Goal: Information Seeking & Learning: Learn about a topic

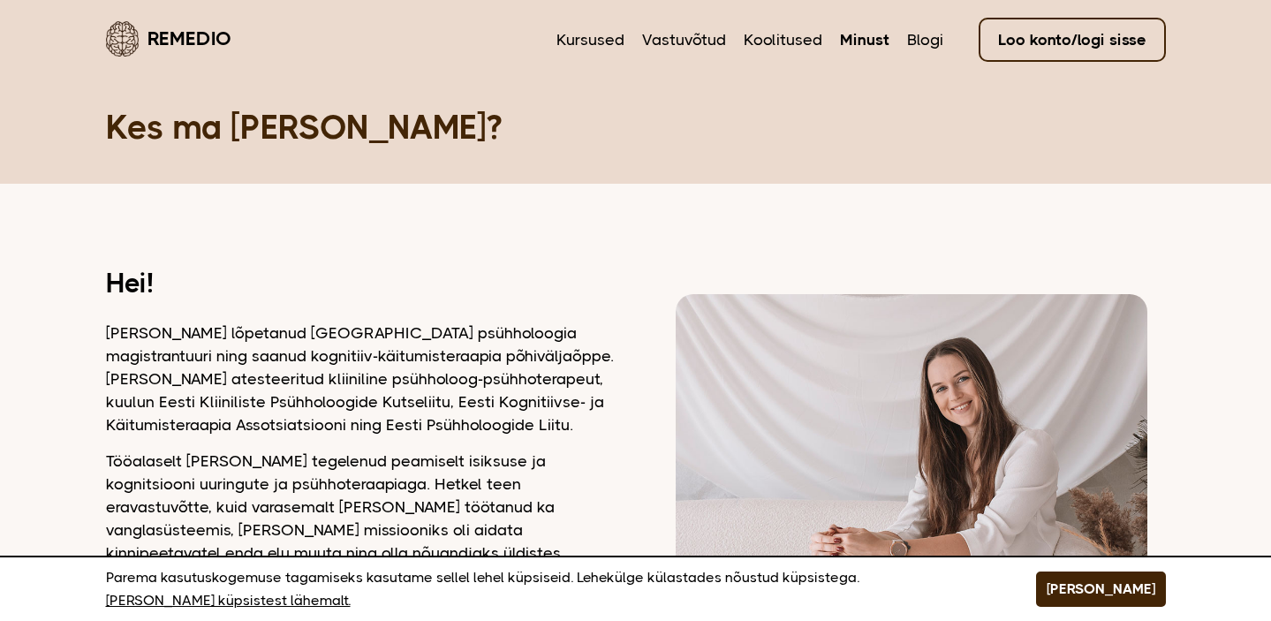
click at [438, 368] on p "Olen lõpetanud Tartu Ülikooli psühholoogia magistrantuuri ning saanud kognitiiv…" at bounding box center [360, 379] width 508 height 115
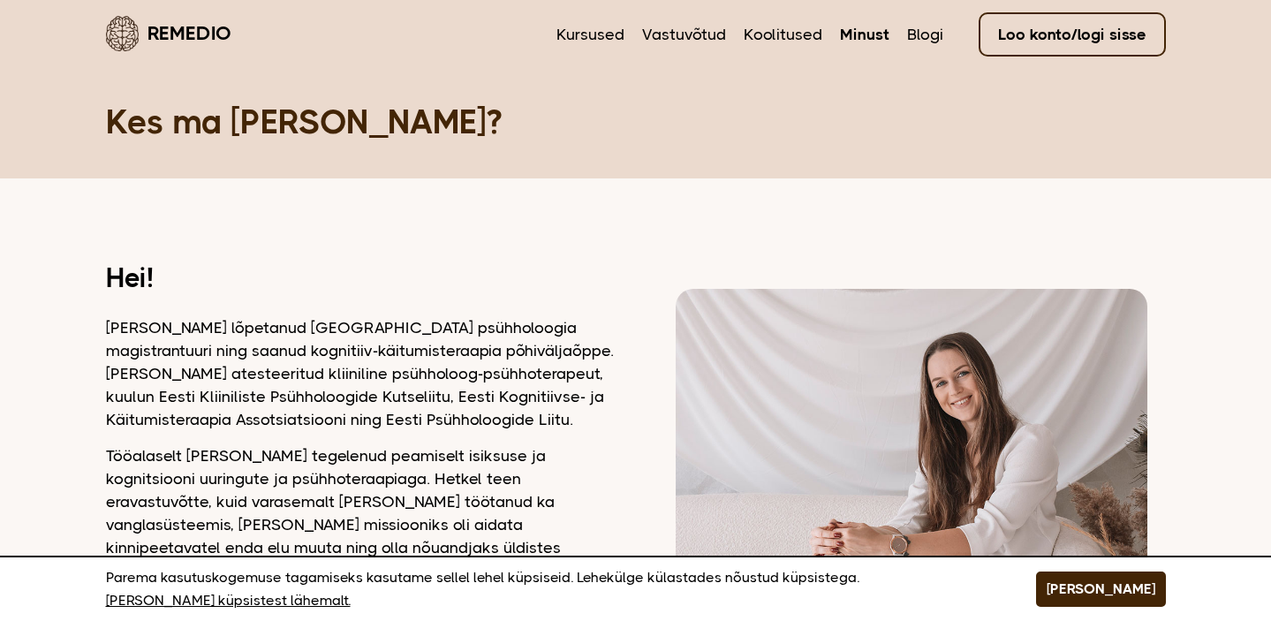
scroll to position [2, 0]
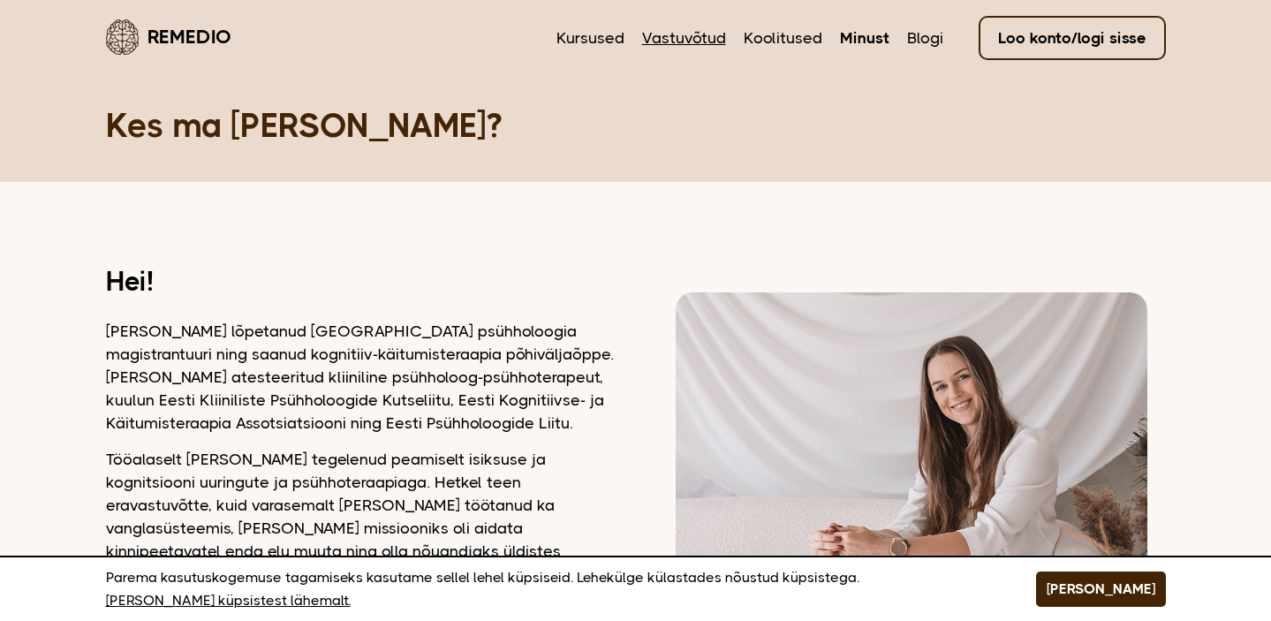
click at [701, 38] on link "Vastuvõtud" at bounding box center [684, 38] width 84 height 23
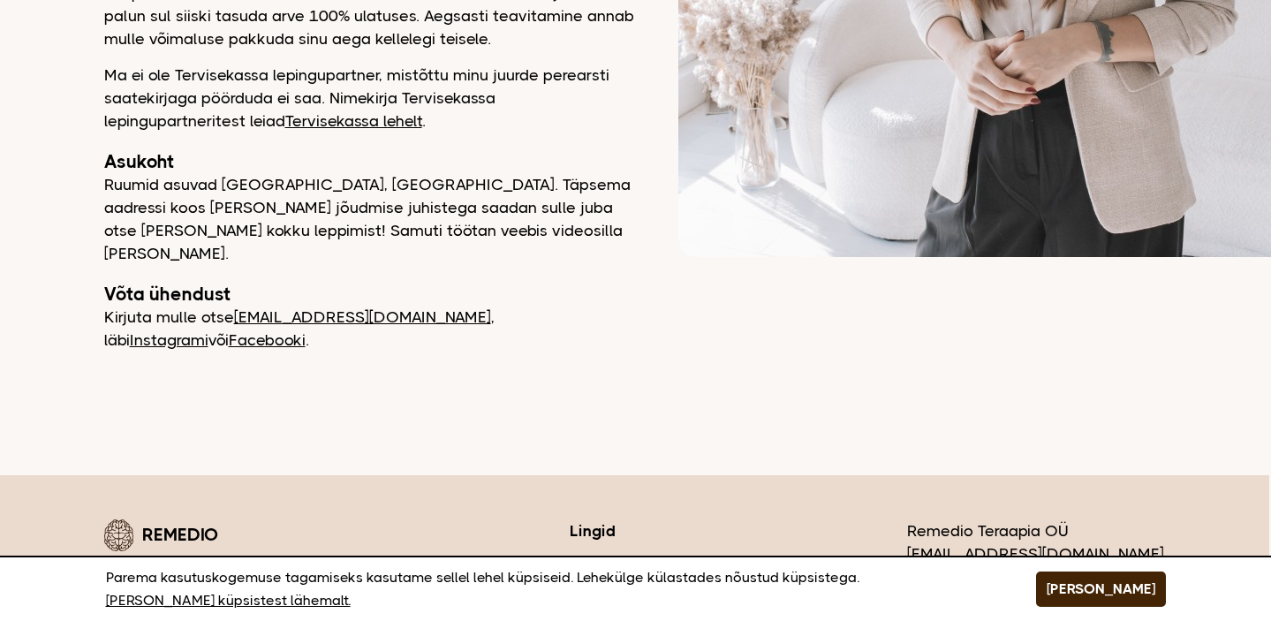
scroll to position [705, 2]
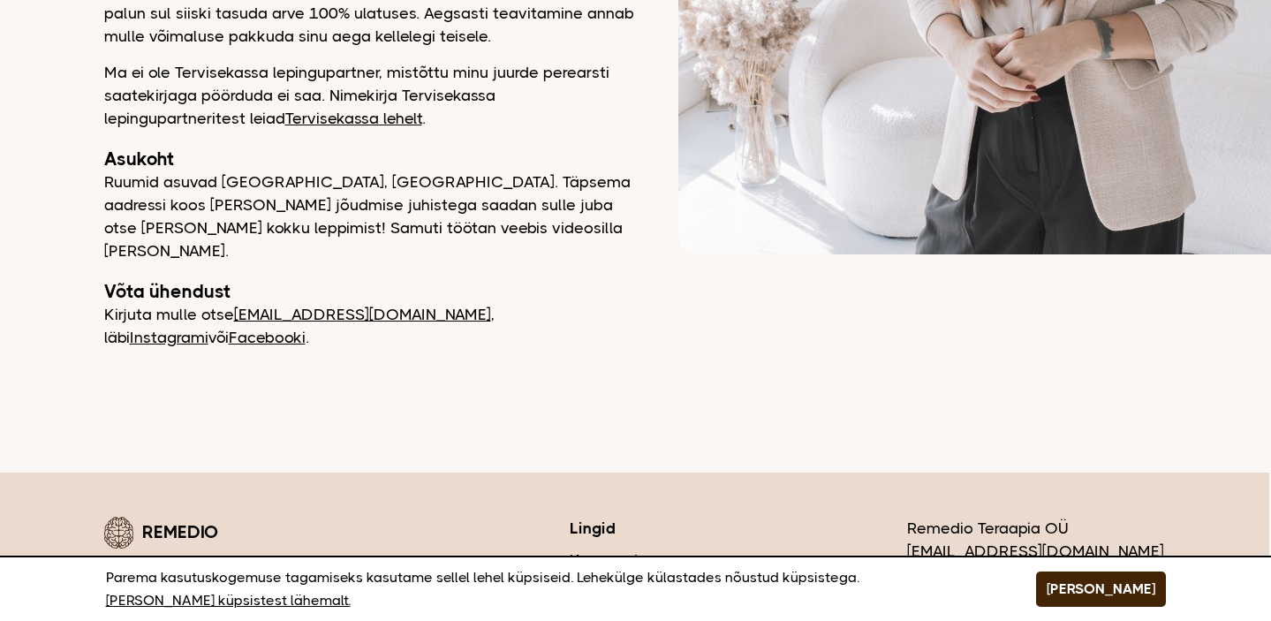
click at [542, 171] on p "Ruumid asuvad Tallinnas, Tiskres. Täpsema aadressi koos kohale jõudmise juhiste…" at bounding box center [369, 217] width 530 height 92
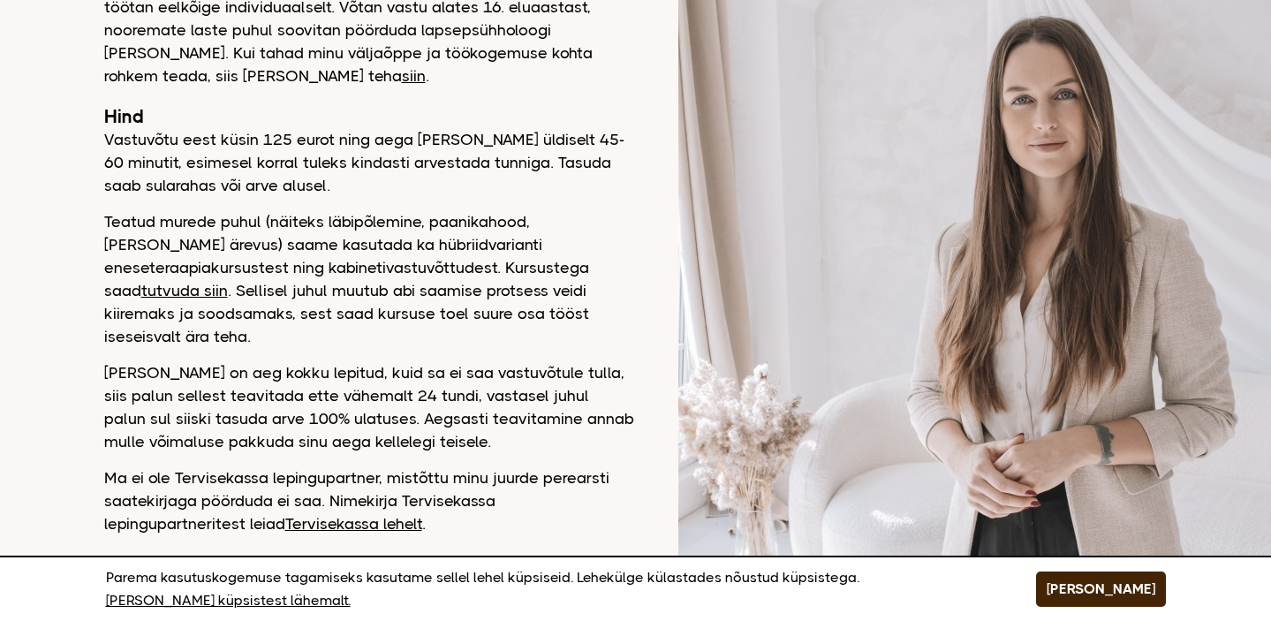
scroll to position [290, 2]
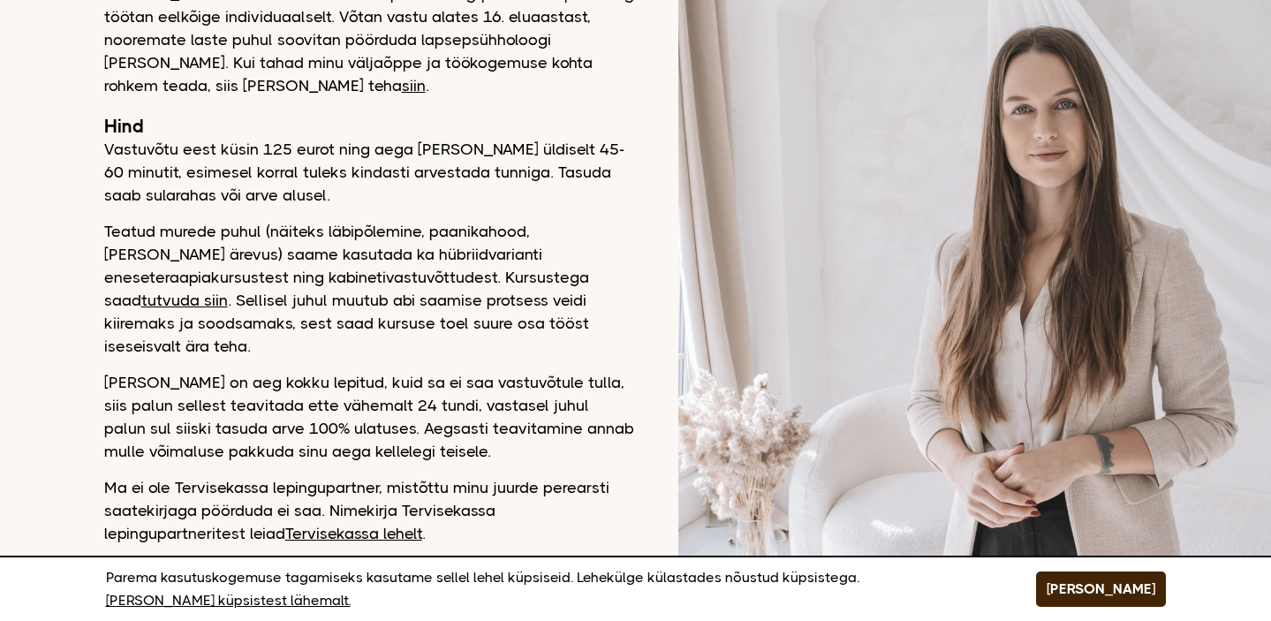
click at [228, 292] on link "tutvuda siin" at bounding box center [184, 301] width 87 height 18
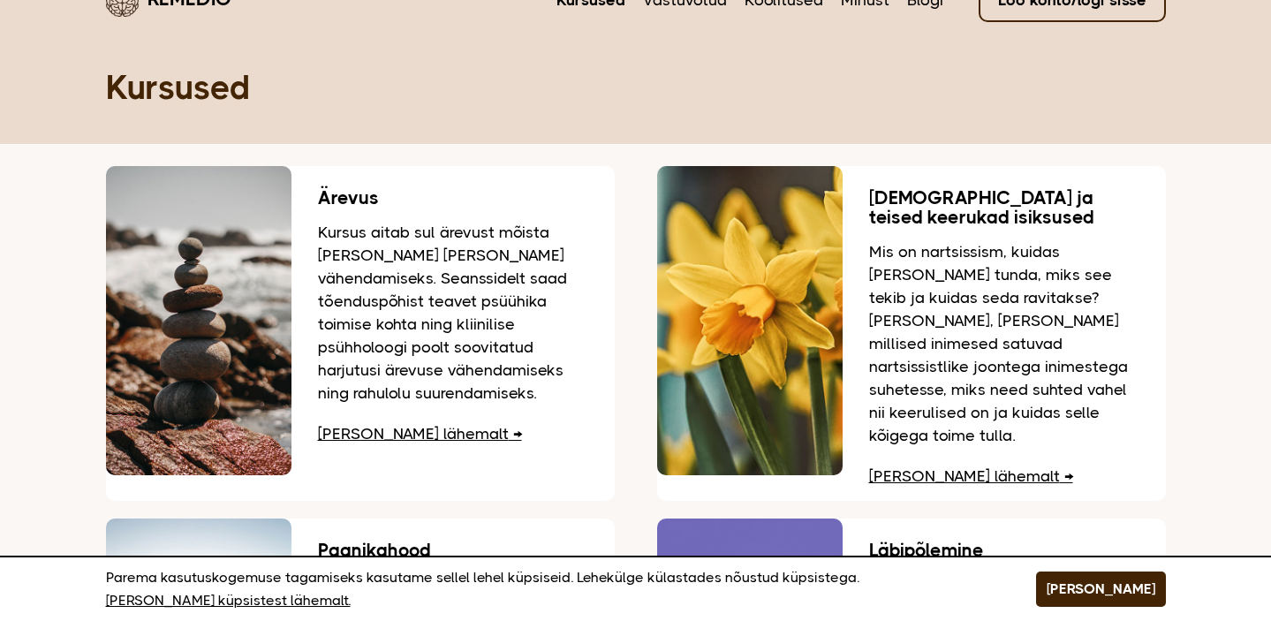
scroll to position [39, 0]
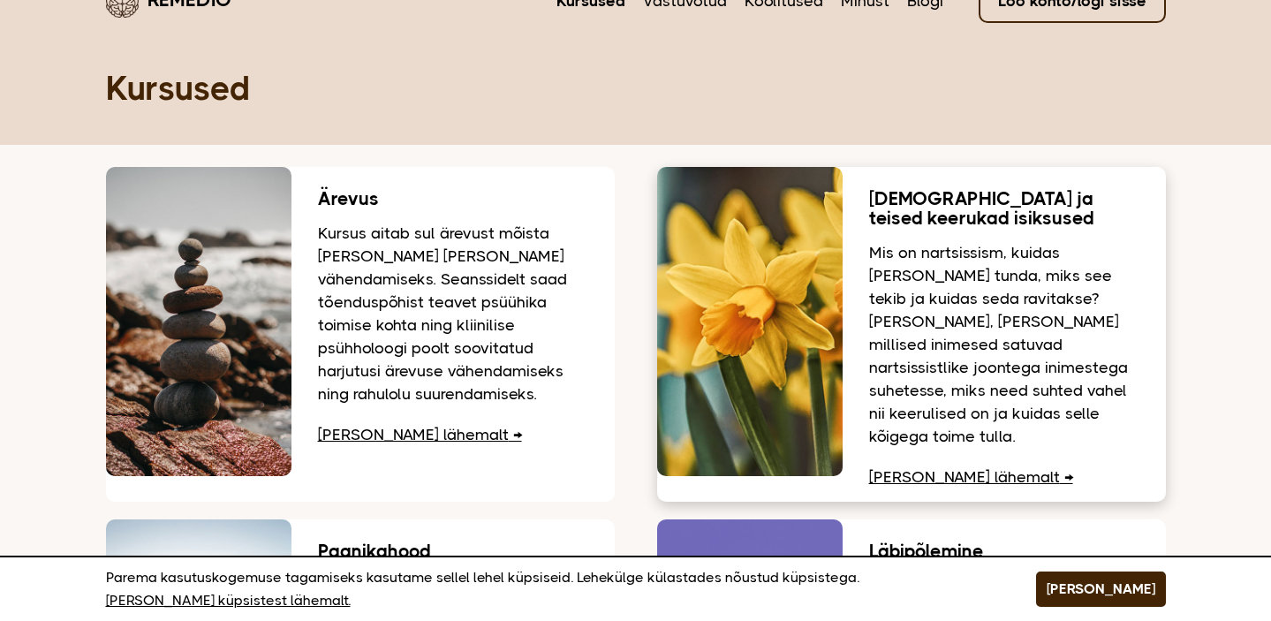
click at [942, 468] on link "Loe lähemalt" at bounding box center [971, 477] width 204 height 18
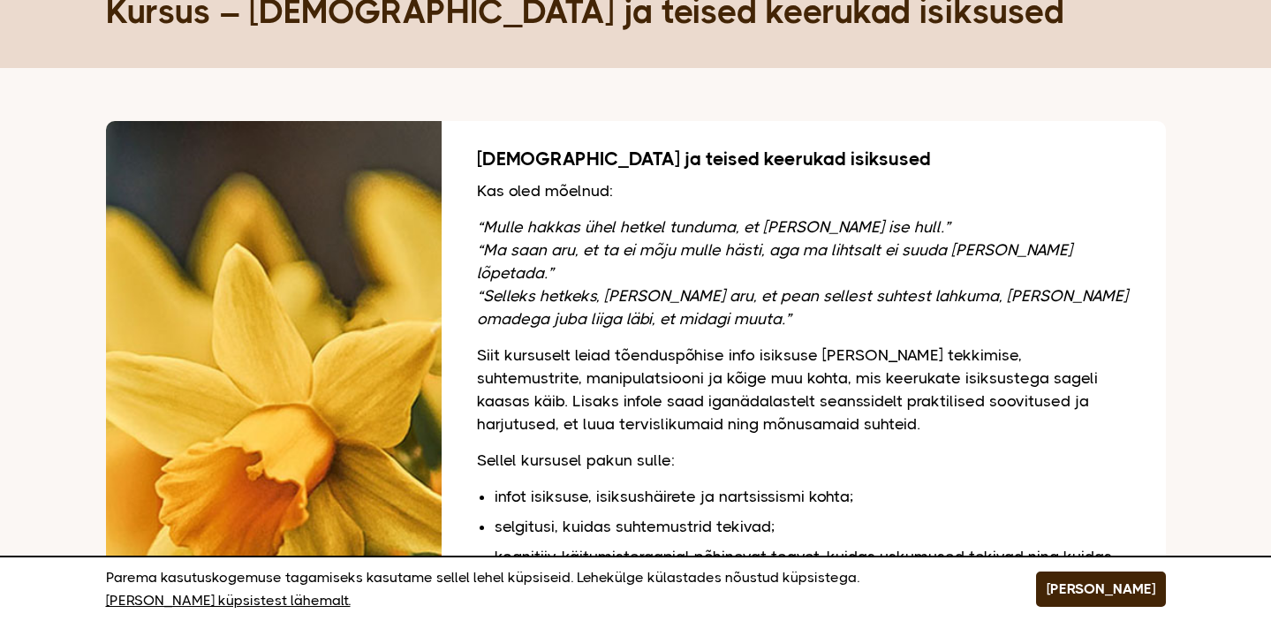
scroll to position [119, 0]
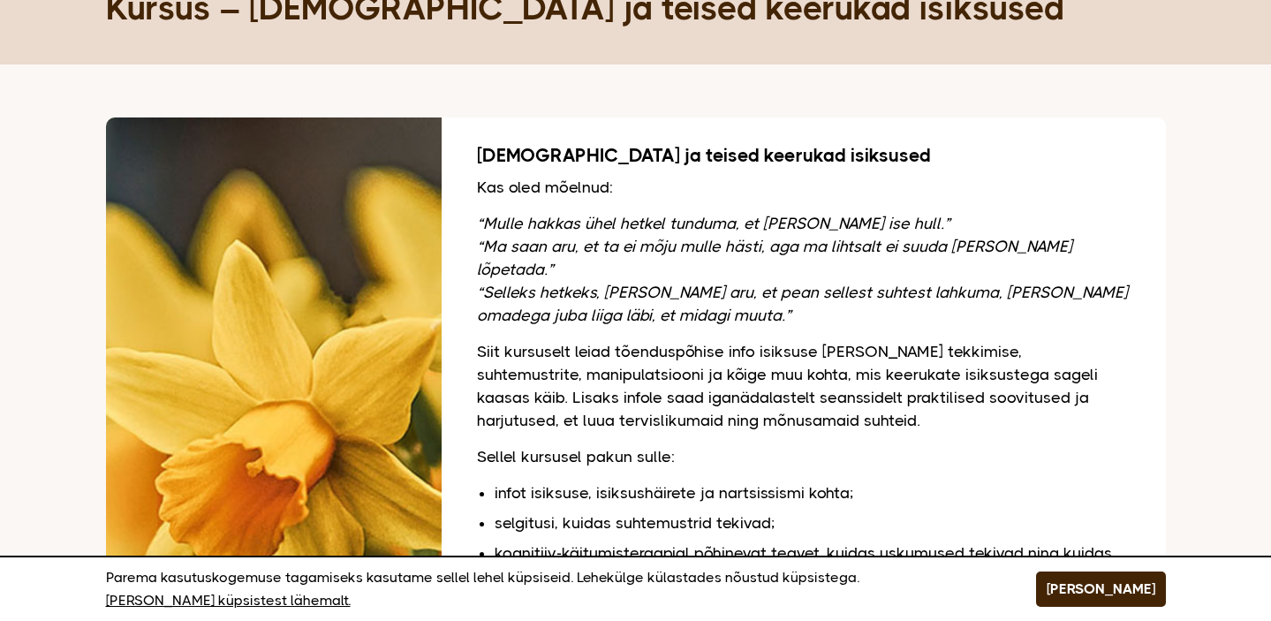
click at [965, 224] on p "“Mulle hakkas ühel hetkel tunduma, et [PERSON_NAME] ise hull.” “Ma saan aru, et…" at bounding box center [804, 269] width 654 height 115
